Goal: Task Accomplishment & Management: Manage account settings

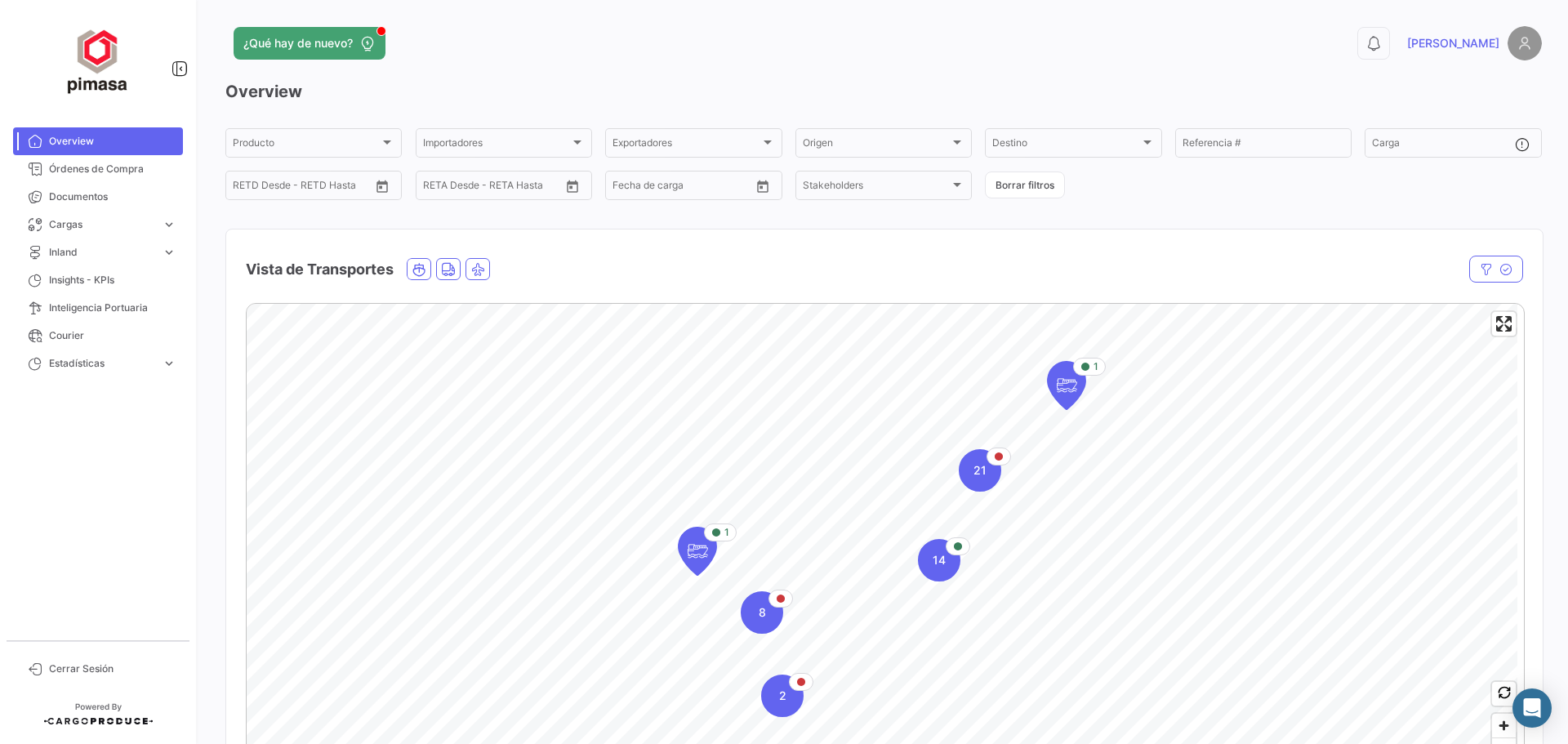
click at [1520, 43] on img at bounding box center [1524, 43] width 34 height 34
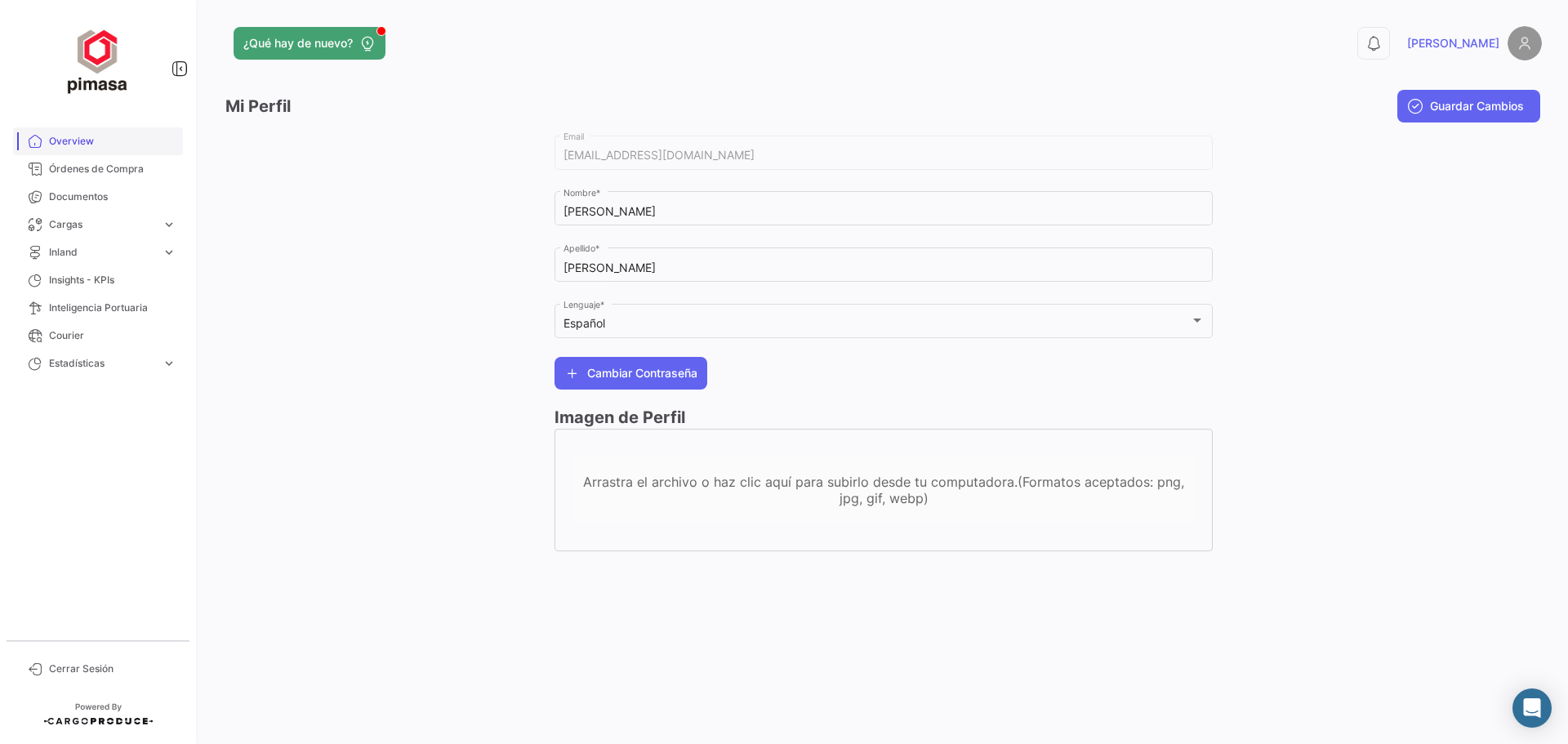
click at [79, 141] on span "Overview" at bounding box center [113, 141] width 127 height 15
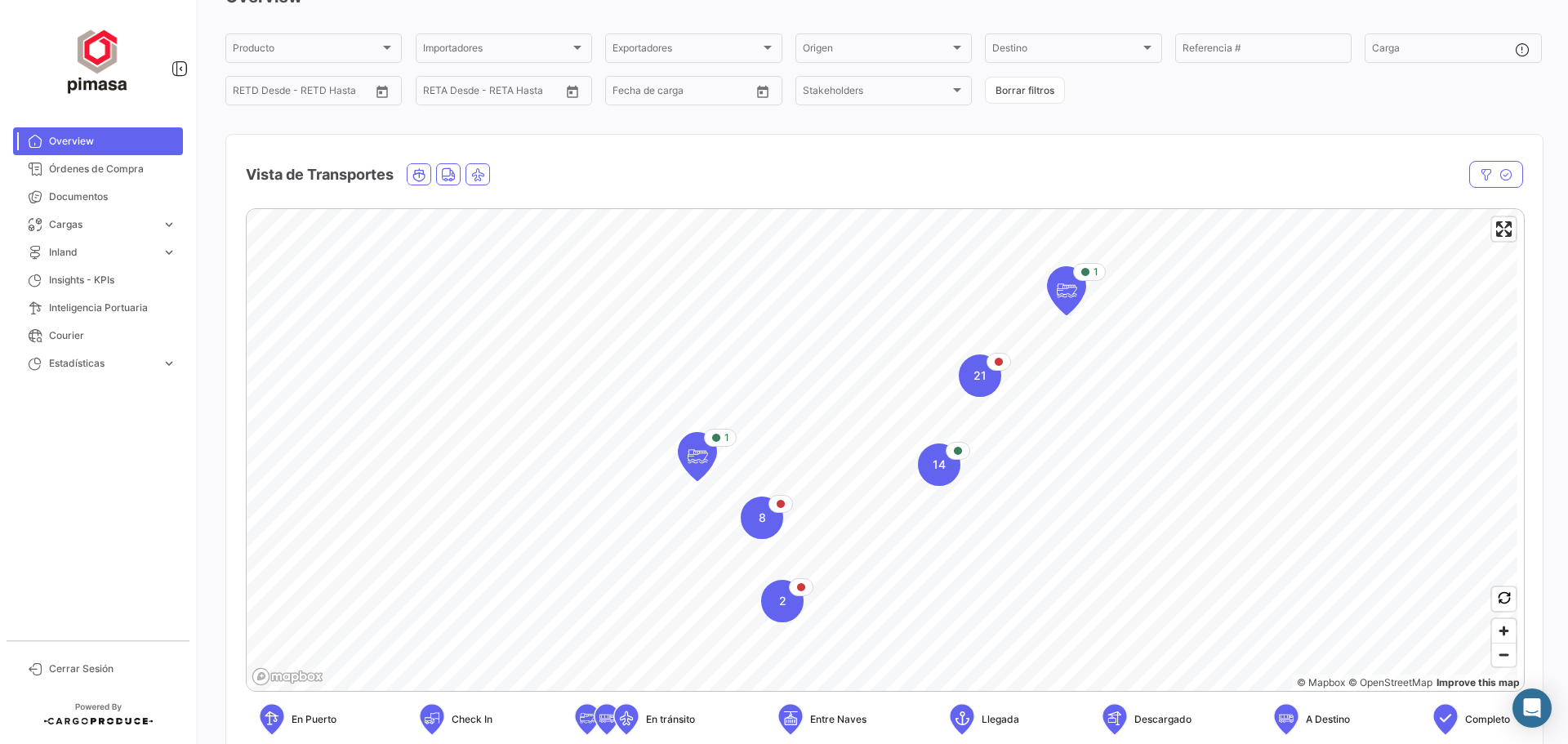
scroll to position [82, 0]
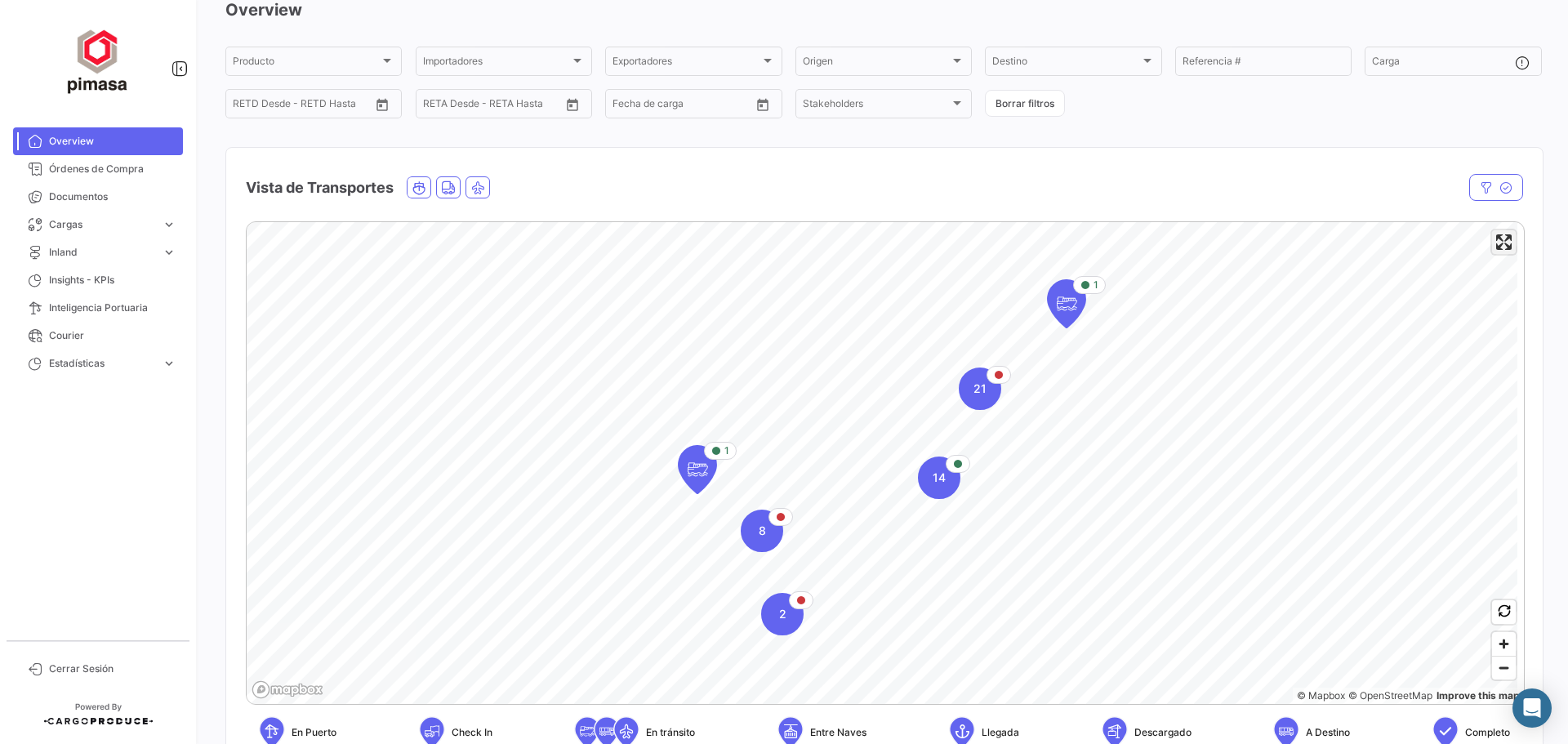
click at [1499, 249] on span "Enter fullscreen" at bounding box center [1503, 242] width 24 height 24
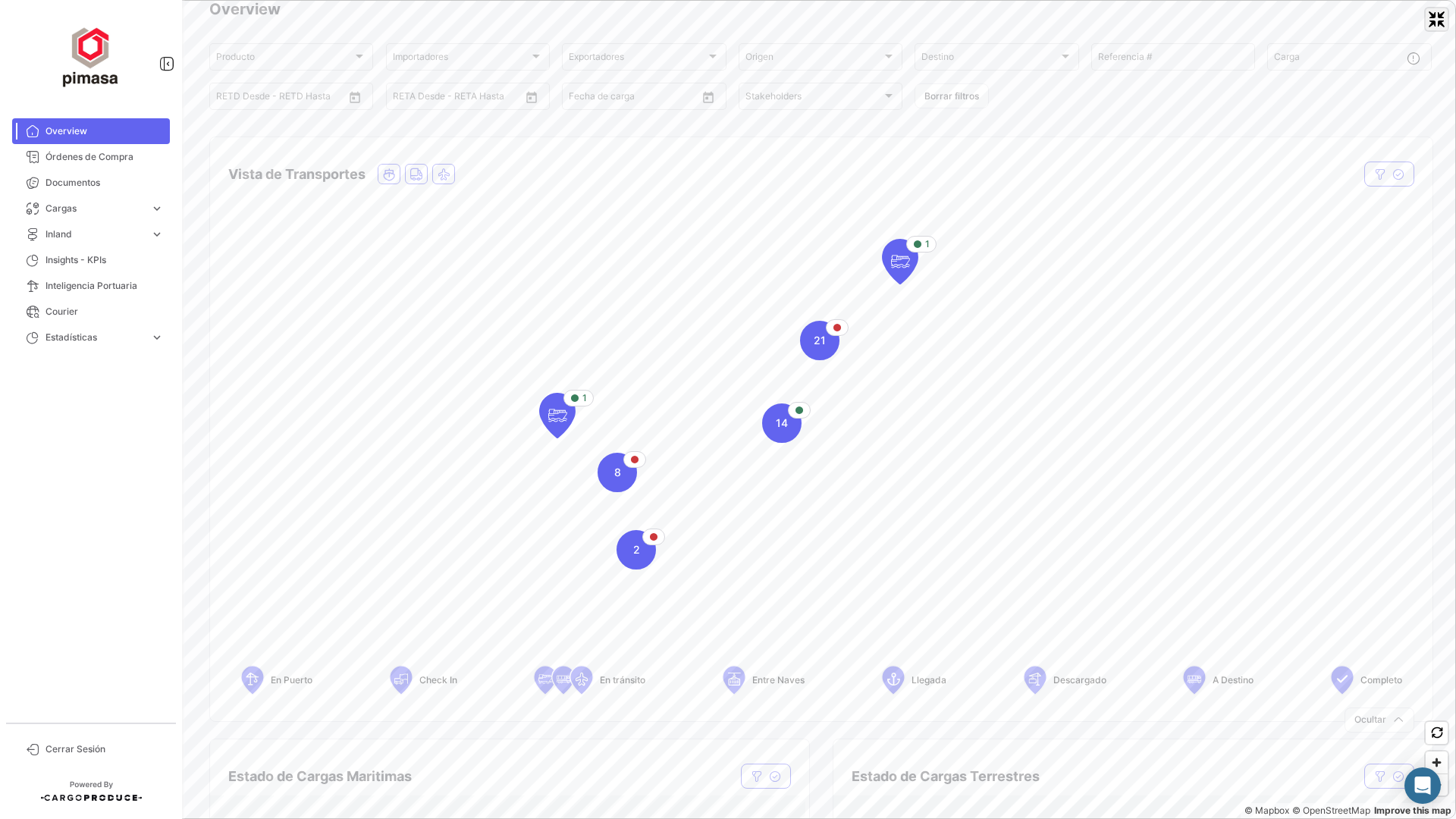
click at [1441, 29] on span "Exit fullscreen" at bounding box center [1437, 19] width 22 height 22
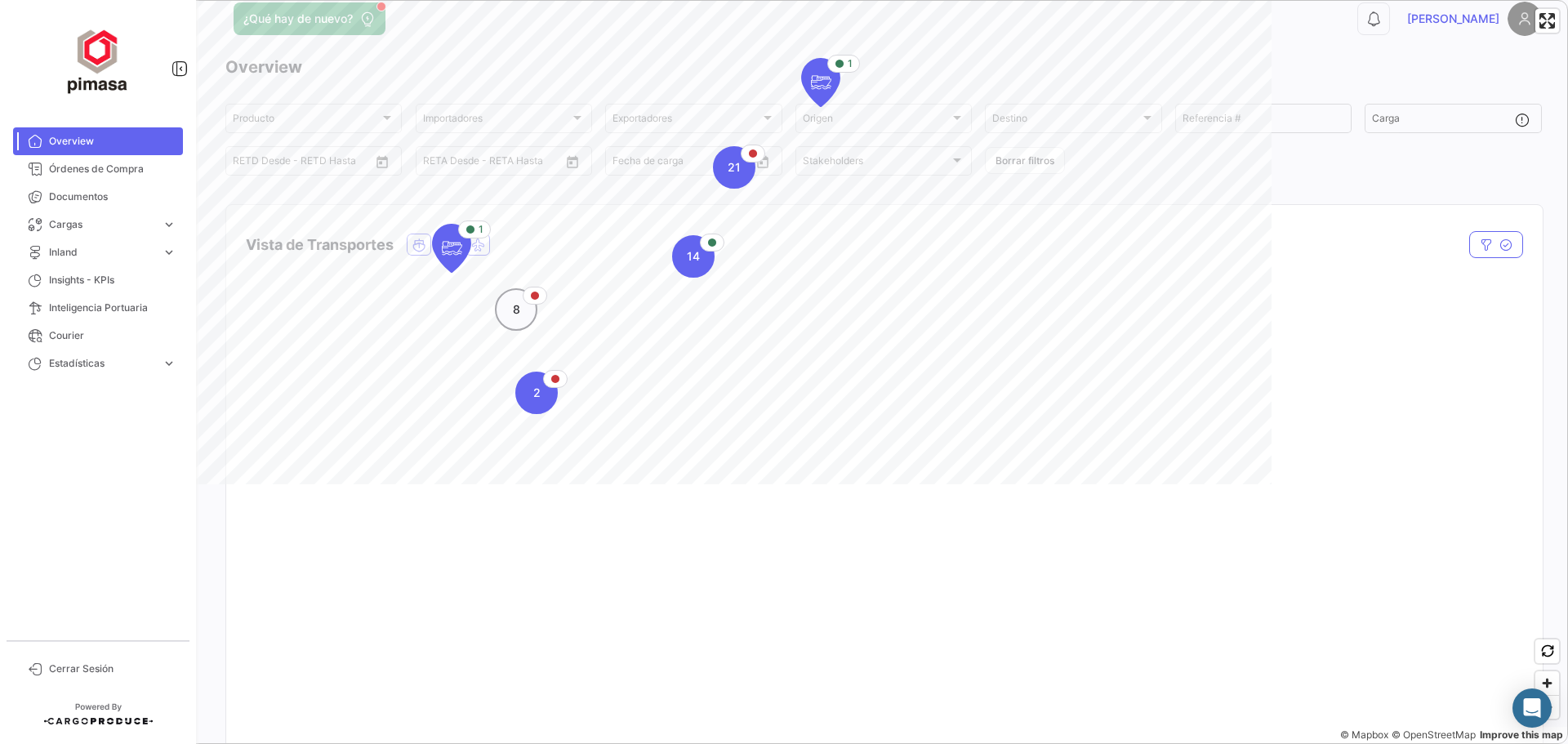
scroll to position [0, 0]
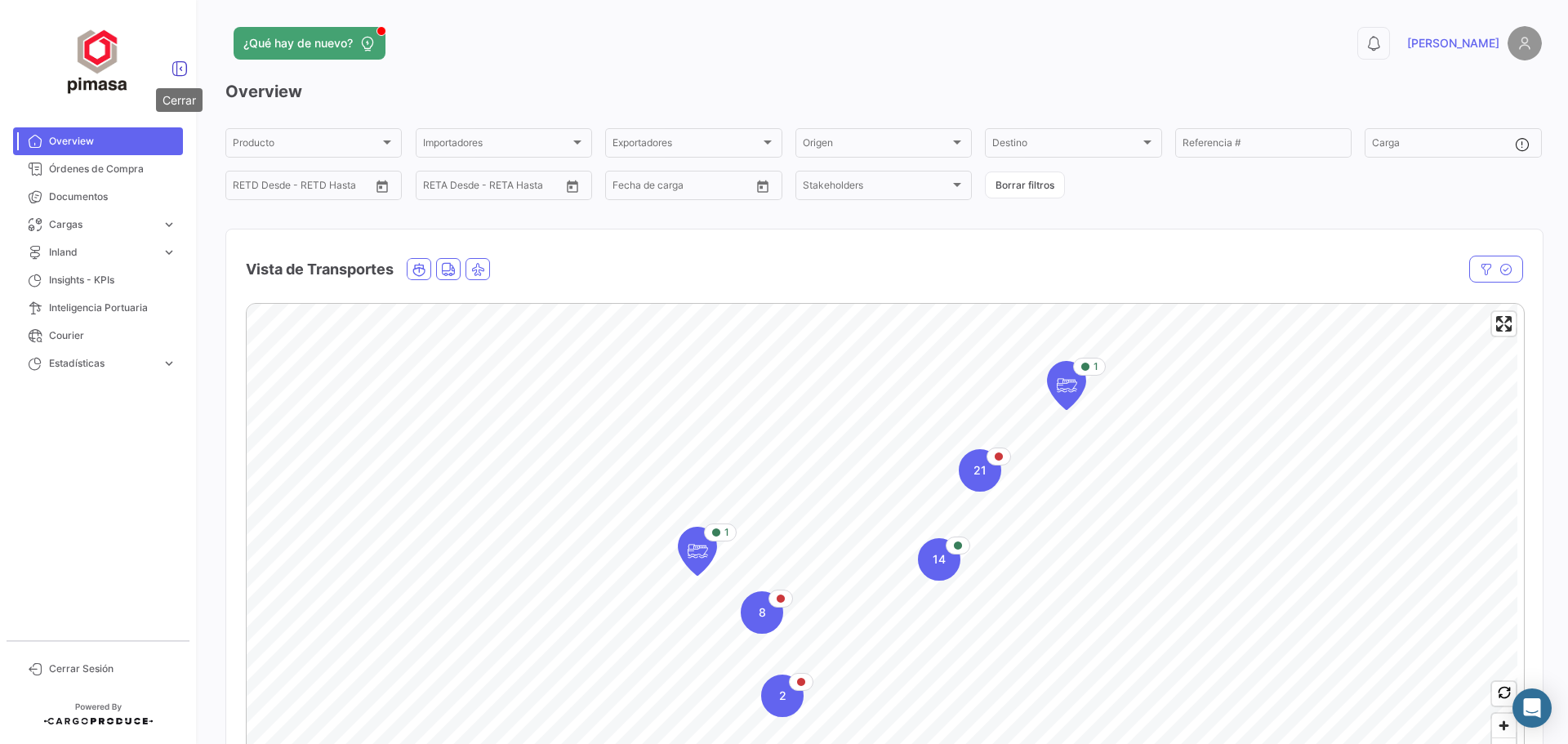
click at [180, 71] on icon at bounding box center [179, 68] width 17 height 17
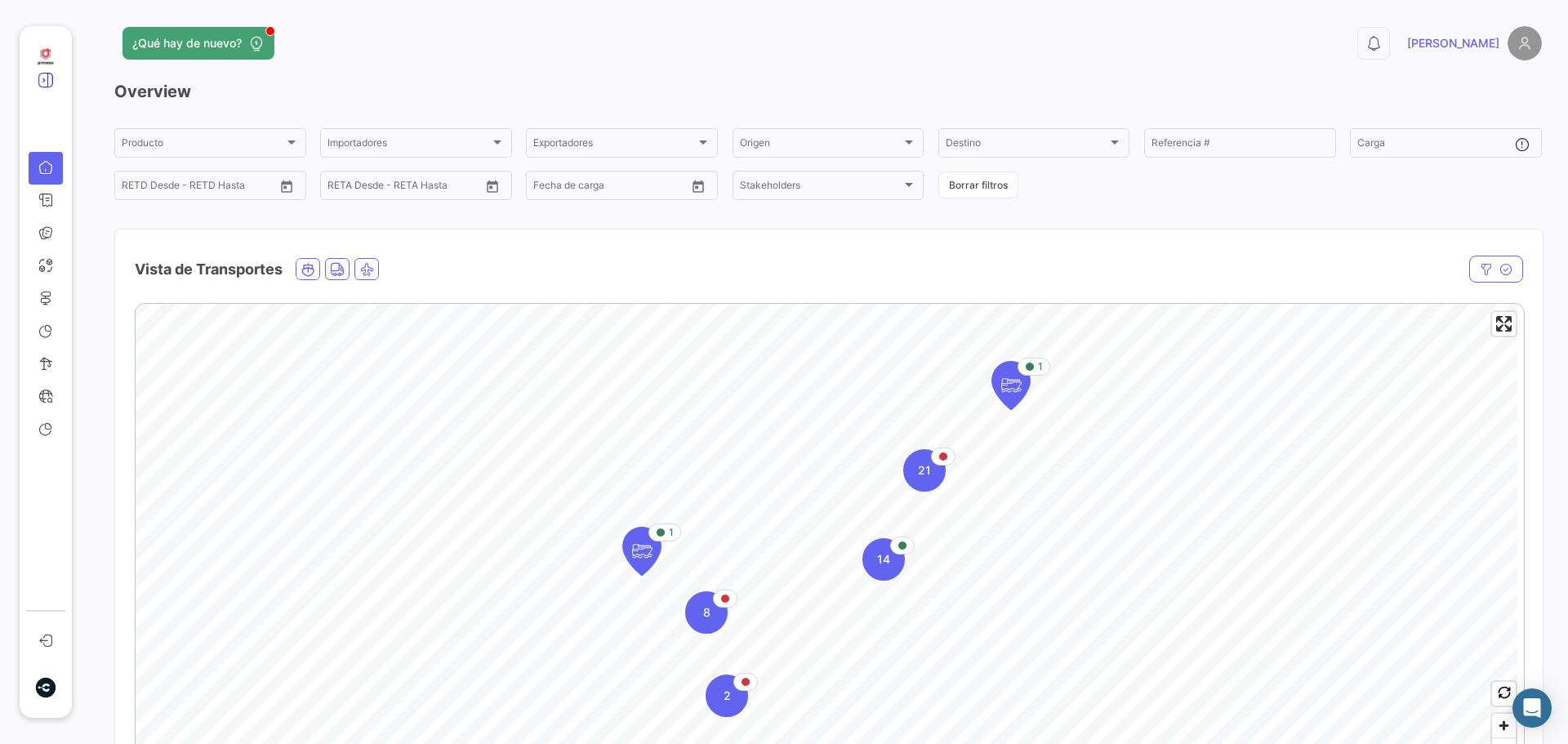
click at [44, 81] on icon at bounding box center [45, 79] width 17 height 17
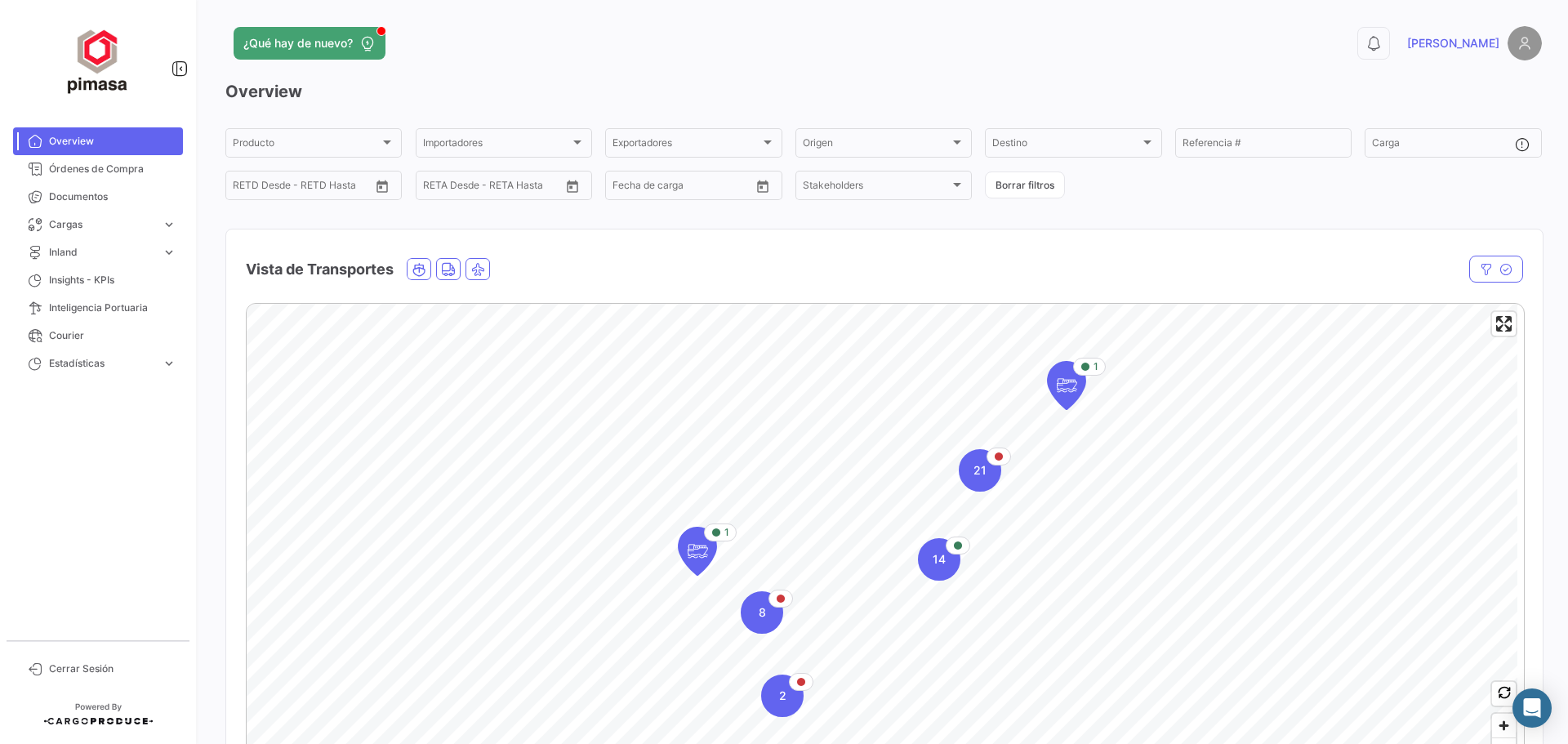
click at [1482, 44] on span "[PERSON_NAME]" at bounding box center [1454, 43] width 93 height 17
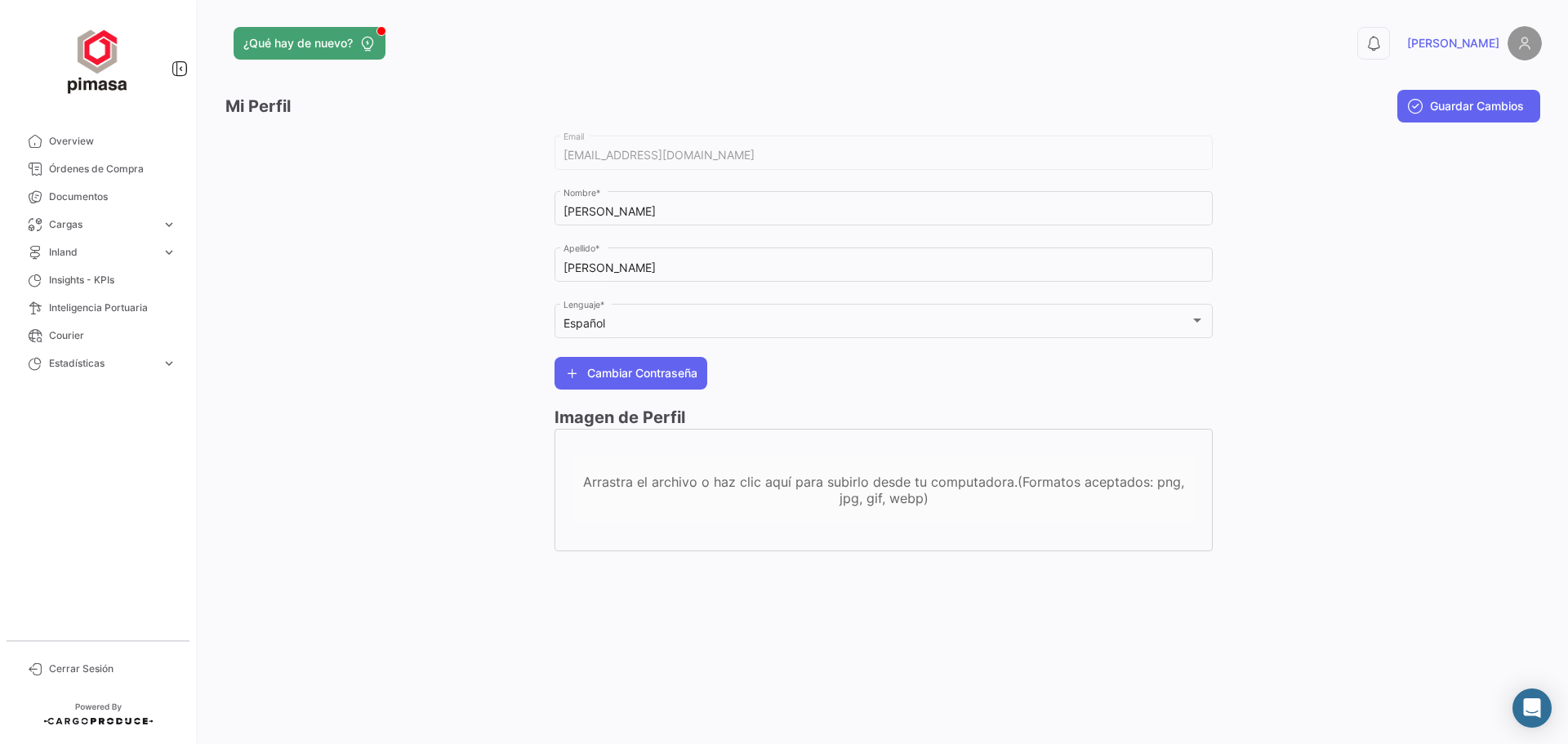
click at [1523, 40] on img at bounding box center [1524, 43] width 34 height 34
drag, startPoint x: 55, startPoint y: 134, endPoint x: 106, endPoint y: 134, distance: 51.0
click at [55, 134] on span "Overview" at bounding box center [113, 141] width 127 height 15
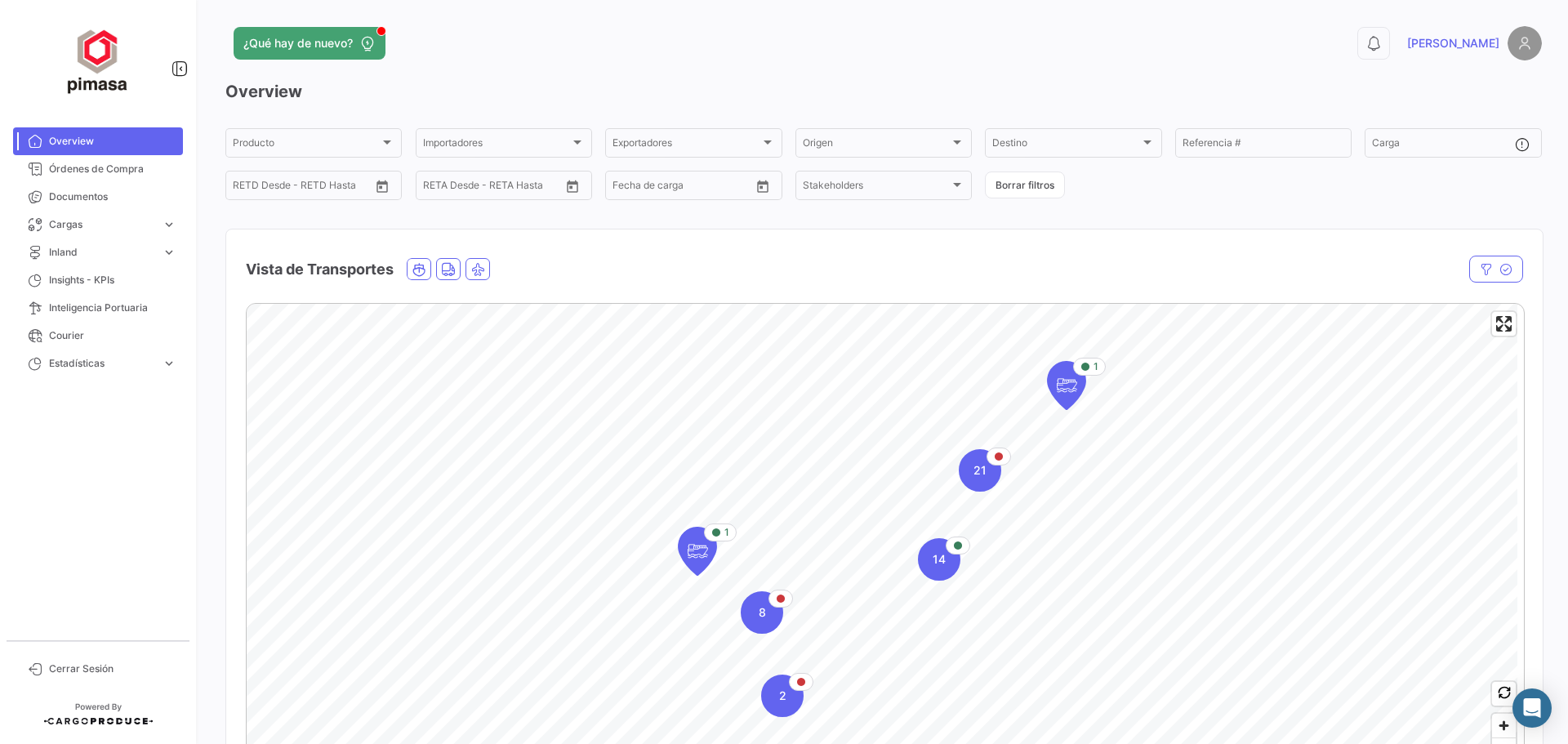
click at [1494, 39] on link "[PERSON_NAME]" at bounding box center [1475, 43] width 134 height 34
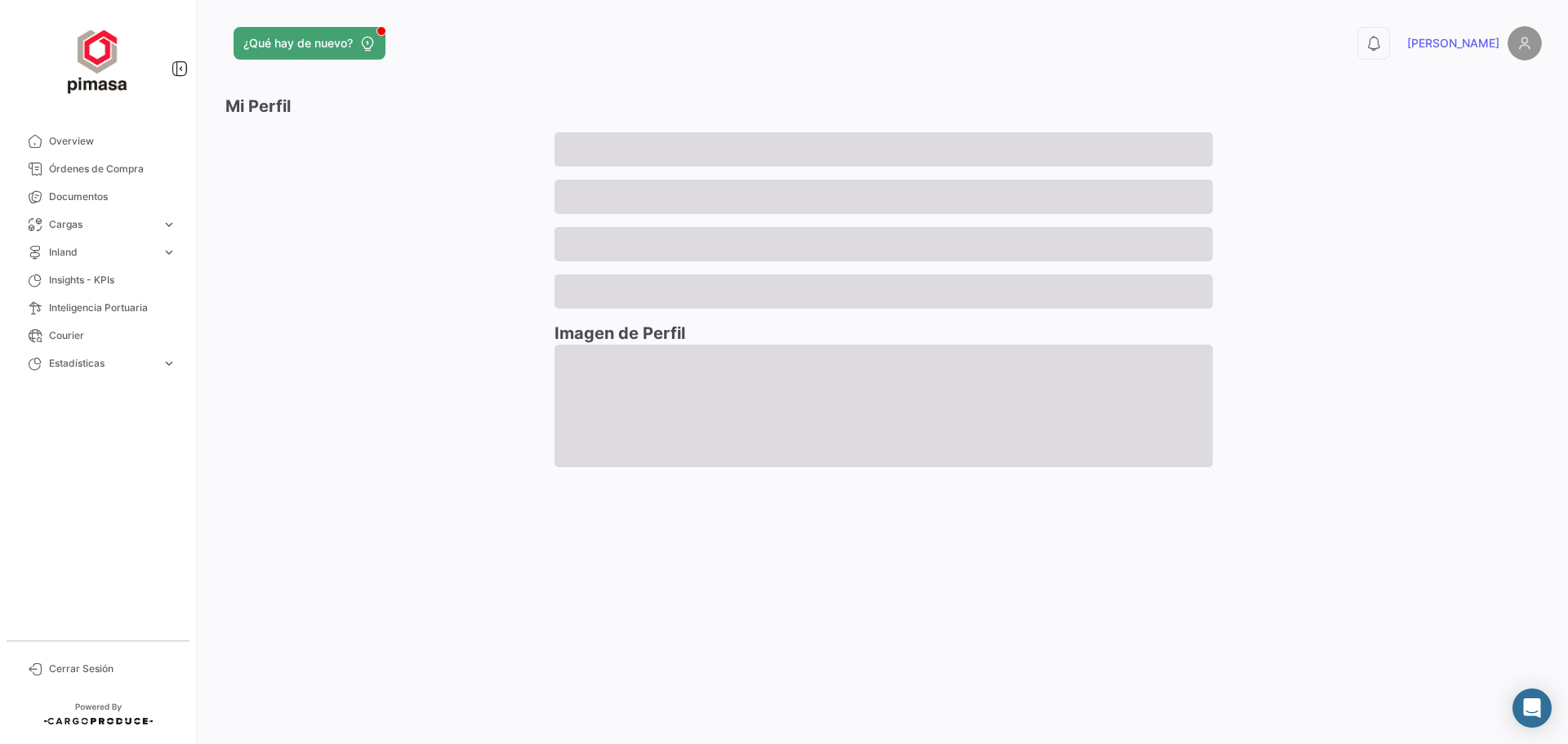
click at [1472, 40] on span "[PERSON_NAME]" at bounding box center [1454, 43] width 93 height 17
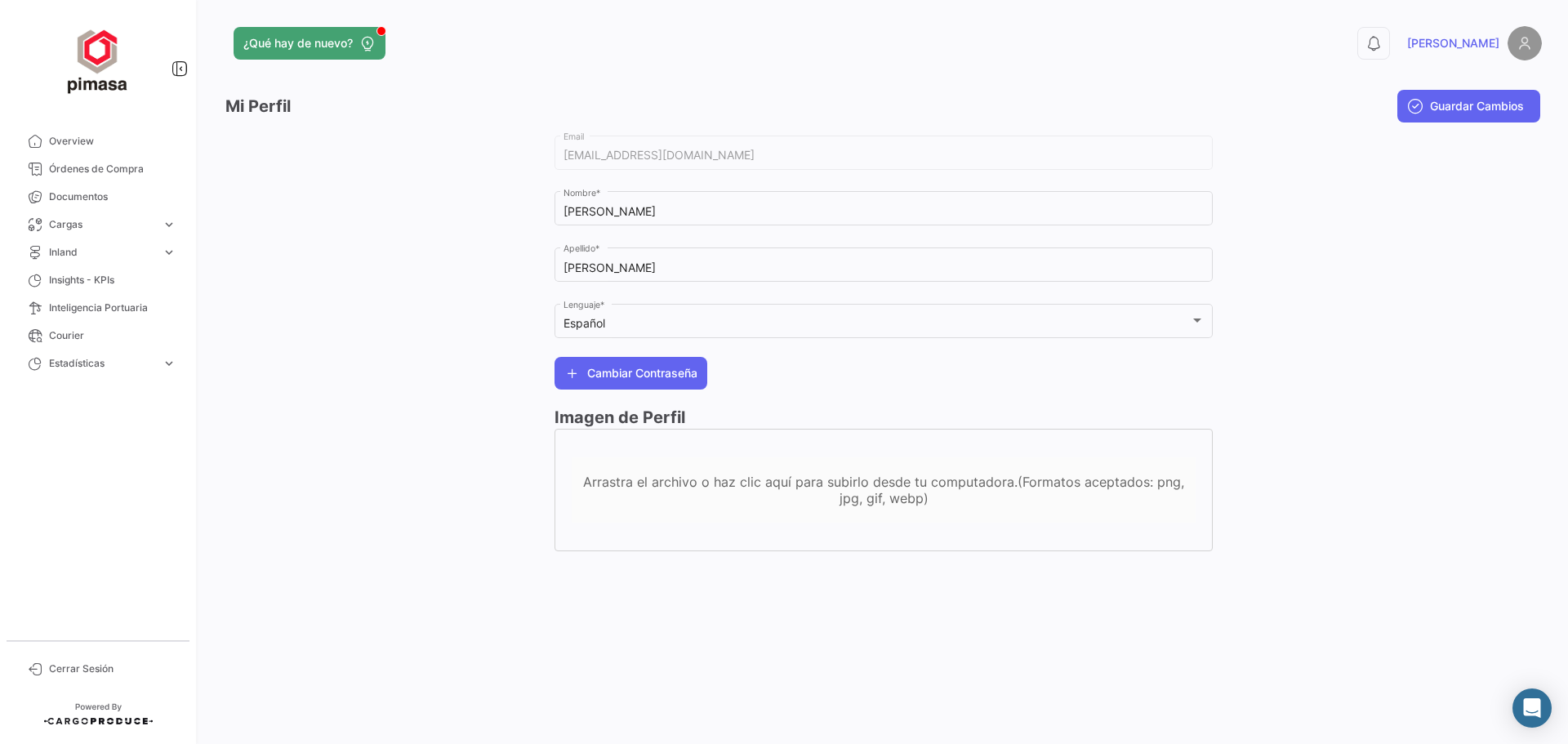
click at [1522, 38] on img at bounding box center [1524, 43] width 34 height 34
click at [76, 665] on span "Cerrar Sesión" at bounding box center [113, 669] width 127 height 15
